Goal: Task Accomplishment & Management: Complete application form

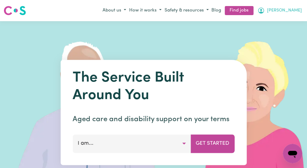
click at [299, 12] on button "[PERSON_NAME]" at bounding box center [279, 10] width 47 height 10
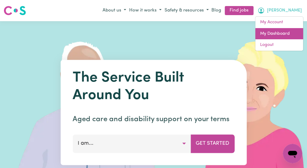
click at [287, 34] on link "My Dashboard" at bounding box center [279, 33] width 48 height 11
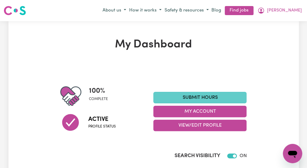
click at [237, 100] on link "Submit Hours" at bounding box center [199, 97] width 93 height 11
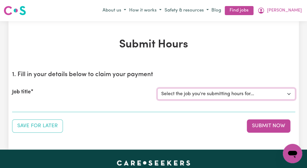
click at [288, 93] on select "Select the job you're submitting hours for... [[PERSON_NAME]] Italian Speaking …" at bounding box center [226, 93] width 138 height 11
select select "14719"
click at [157, 88] on select "Select the job you're submitting hours for... [[PERSON_NAME]] Italian Speaking …" at bounding box center [226, 93] width 138 height 11
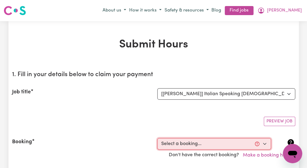
click at [262, 142] on select "Select a booking... [DATE] 10:00am to 12:00pm (RECURRING) [DATE] 10:00am to 12:…" at bounding box center [214, 143] width 114 height 11
select select "354705"
click at [157, 138] on select "Select a booking... [DATE] 10:00am to 12:00pm (RECURRING) [DATE] 10:00am to 12:…" at bounding box center [214, 143] width 114 height 11
type input "[DATE]"
type input "7"
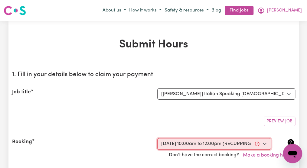
type input "10"
type input "2025"
type input "10:00"
type input "10"
type input "0"
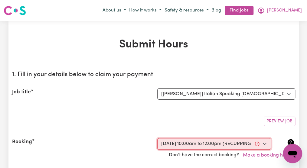
select select "am"
type input "12:00"
type input "12"
type input "0"
select select "pm"
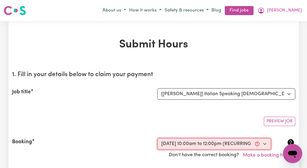
select select "50-Weekday"
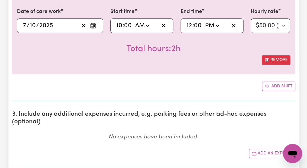
scroll to position [242, 0]
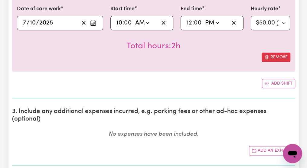
click at [196, 23] on input "0" at bounding box center [198, 22] width 8 height 9
type input "12:01"
type input "1"
type input "12:15"
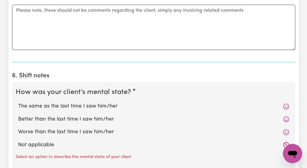
scroll to position [476, 0]
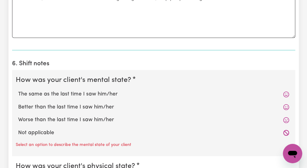
type input "15"
click at [83, 90] on label "The same as the last time I saw him/her" at bounding box center [153, 94] width 271 height 8
click at [18, 90] on input "The same as the last time I saw him/her" at bounding box center [18, 90] width 0 height 0
radio input "true"
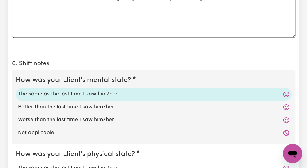
click at [83, 90] on label "The same as the last time I saw him/her" at bounding box center [153, 94] width 271 height 8
click at [18, 90] on input "The same as the last time I saw him/her" at bounding box center [18, 90] width 0 height 0
click at [83, 90] on label "The same as the last time I saw him/her" at bounding box center [153, 94] width 271 height 8
click at [18, 90] on input "The same as the last time I saw him/her" at bounding box center [18, 90] width 0 height 0
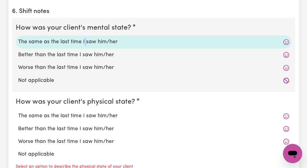
scroll to position [540, 0]
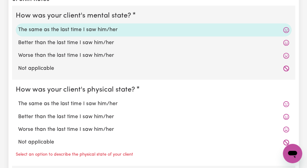
click at [101, 100] on label "The same as the last time I saw him/her" at bounding box center [153, 104] width 271 height 8
click at [18, 100] on input "The same as the last time I saw him/her" at bounding box center [18, 100] width 0 height 0
radio input "true"
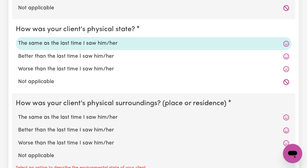
scroll to position [613, 0]
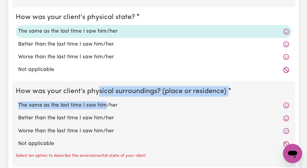
drag, startPoint x: 103, startPoint y: 94, endPoint x: 99, endPoint y: 86, distance: 9.7
click at [99, 86] on fieldset "How was your client's physical surroundings? (place or residence) The same as t…" at bounding box center [153, 124] width 283 height 86
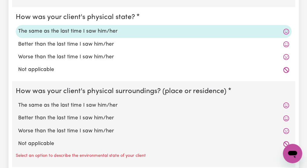
drag, startPoint x: 99, startPoint y: 86, endPoint x: 88, endPoint y: 121, distance: 37.3
click at [88, 127] on label "Worse than the last time I saw him/her" at bounding box center [153, 131] width 271 height 8
click at [18, 127] on input "Worse than the last time I saw him/her" at bounding box center [18, 127] width 0 height 0
radio input "true"
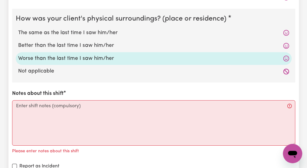
scroll to position [689, 0]
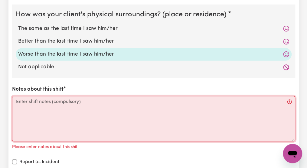
click at [34, 96] on textarea "Notes about this shift" at bounding box center [153, 118] width 283 height 45
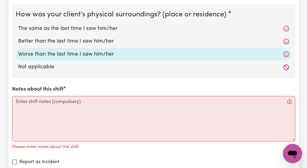
click at [57, 25] on label "The same as the last time I saw him/her" at bounding box center [153, 29] width 271 height 8
click at [18, 24] on input "The same as the last time I saw him/her" at bounding box center [18, 24] width 0 height 0
radio input "true"
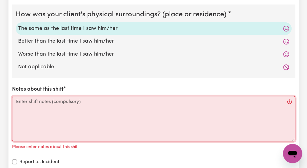
click at [28, 96] on textarea "Notes about this shift" at bounding box center [153, 118] width 283 height 45
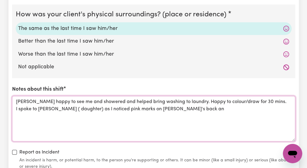
click at [188, 101] on textarea "[PERSON_NAME] happy to see me and showered and helped bring washing to laundry.…" at bounding box center [153, 118] width 283 height 45
click at [251, 100] on textarea "[PERSON_NAME] happy to see me and showered and helped bring washing to laundry.…" at bounding box center [153, 118] width 283 height 45
click at [41, 110] on textarea "[PERSON_NAME] happy to see me and showered and helped bring washing to laundry.…" at bounding box center [153, 118] width 283 height 45
click at [46, 107] on textarea "[PERSON_NAME] happy to see me and showered and helped bring washing to laundry.…" at bounding box center [153, 118] width 283 height 45
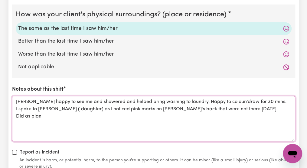
click at [46, 107] on textarea "[PERSON_NAME] happy to see me and showered and helped bring washing to laundry.…" at bounding box center [153, 118] width 283 height 45
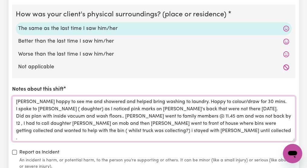
click at [195, 119] on textarea "[PERSON_NAME] happy to see me and showered and helped bring washing to laundry.…" at bounding box center [153, 118] width 283 height 45
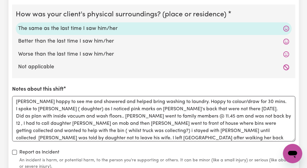
click at [249, 149] on div "Report as Incident An incident is harm, or potential harm, to the person you're…" at bounding box center [153, 159] width 283 height 21
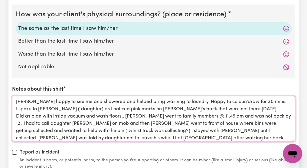
click at [133, 99] on textarea "[PERSON_NAME] happy to see me and showered and helped bring washing to laundry.…" at bounding box center [153, 118] width 283 height 45
click at [137, 103] on textarea "[PERSON_NAME] happy to see me and showered and helped bring washing to laundry.…" at bounding box center [153, 118] width 283 height 45
click at [134, 99] on textarea "[PERSON_NAME] happy to see me and showered and helped bring washing to laundry.…" at bounding box center [153, 118] width 283 height 45
click at [247, 100] on textarea "[PERSON_NAME] happy to see me and showered and helped bring washing to laundry.…" at bounding box center [153, 118] width 283 height 45
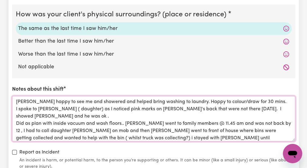
click at [123, 114] on textarea "[PERSON_NAME] happy to see me and showered and helped bring washing to laundry.…" at bounding box center [153, 118] width 283 height 45
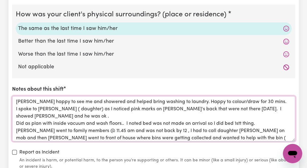
click at [256, 115] on textarea "[PERSON_NAME] happy to see me and showered and helped bring washing to laundry.…" at bounding box center [153, 118] width 283 height 45
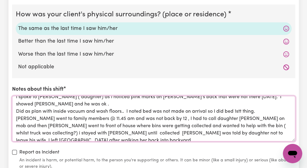
click at [102, 116] on textarea "[PERSON_NAME] happy to see me and showered and helped bring washing to laundry.…" at bounding box center [153, 118] width 283 height 45
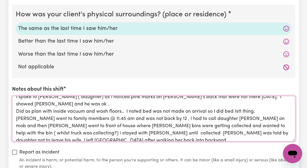
click at [45, 123] on textarea "[PERSON_NAME] happy to see me and showered and helped bring washing to laundry.…" at bounding box center [153, 118] width 283 height 45
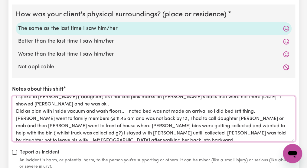
click at [50, 124] on textarea "[PERSON_NAME] happy to see me and showered and helped bring washing to laundry.…" at bounding box center [153, 118] width 283 height 45
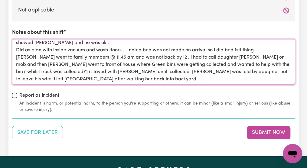
scroll to position [750, 0]
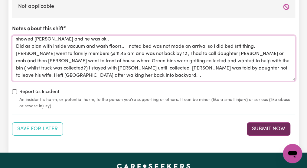
type textarea "[PERSON_NAME] happy to see me and showered and helped bring washing to laundry.…"
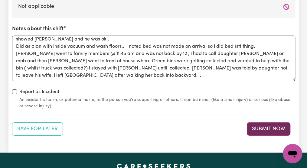
click at [276, 122] on button "Submit Now" at bounding box center [269, 128] width 44 height 13
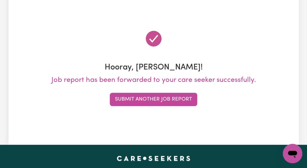
scroll to position [0, 0]
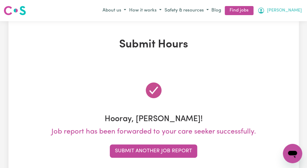
click at [294, 12] on span "[PERSON_NAME]" at bounding box center [284, 10] width 35 height 7
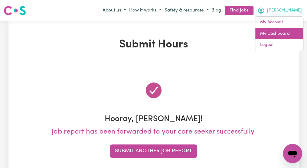
click at [283, 33] on link "My Dashboard" at bounding box center [279, 33] width 48 height 11
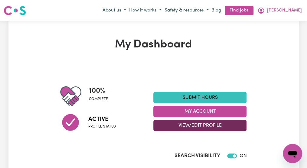
click at [223, 125] on button "View/Edit Profile" at bounding box center [199, 125] width 93 height 11
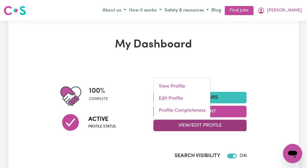
click at [223, 125] on button "View/Edit Profile" at bounding box center [199, 125] width 93 height 11
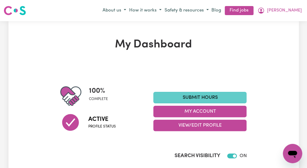
click at [224, 97] on link "Submit Hours" at bounding box center [199, 97] width 93 height 11
